Goal: Information Seeking & Learning: Learn about a topic

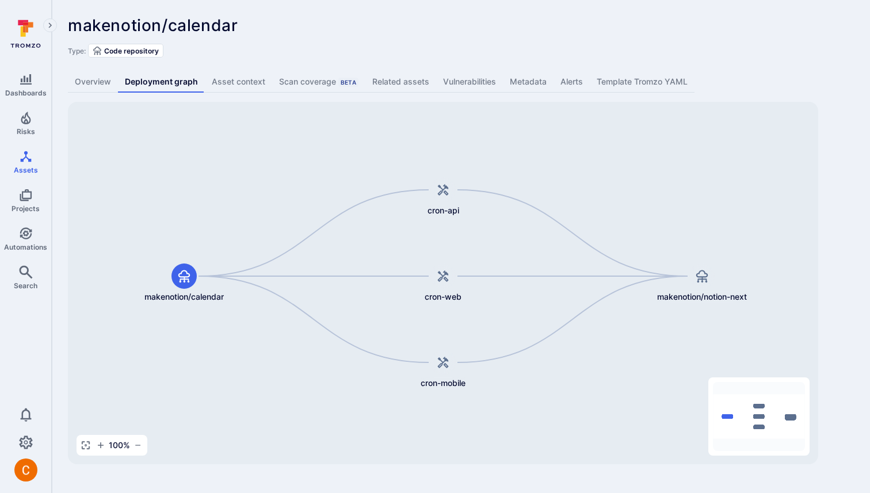
click at [387, 58] on div "makenotion/calendar ... Show more Type: Code repository Overview Deployment gra…" at bounding box center [461, 240] width 818 height 480
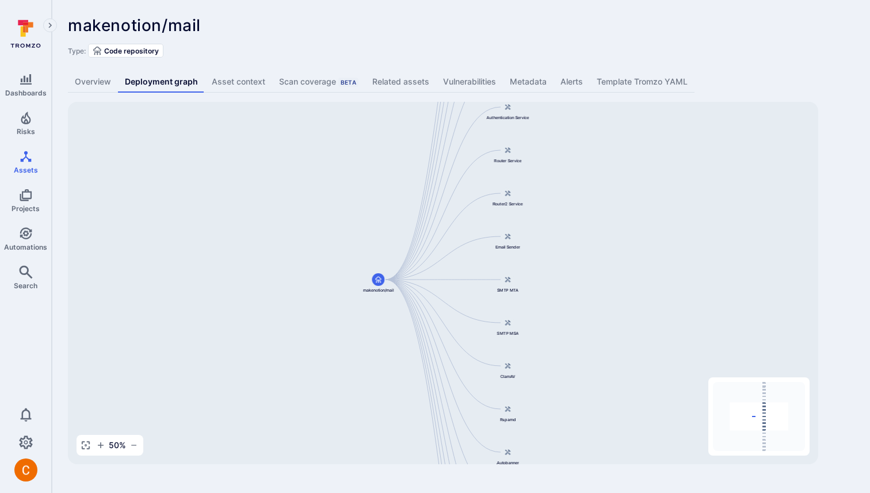
click at [401, 48] on div "Type: Code repository" at bounding box center [461, 51] width 786 height 14
